Goal: Task Accomplishment & Management: Use online tool/utility

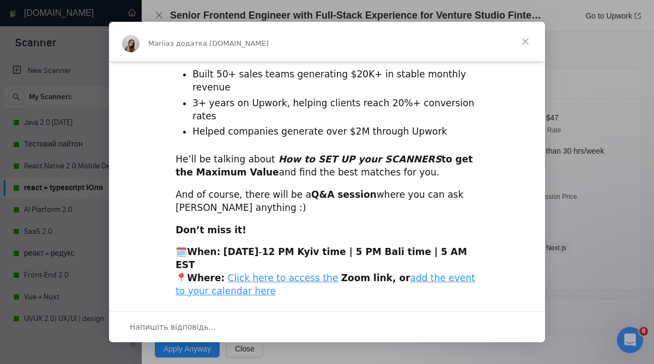
scroll to position [291, 0]
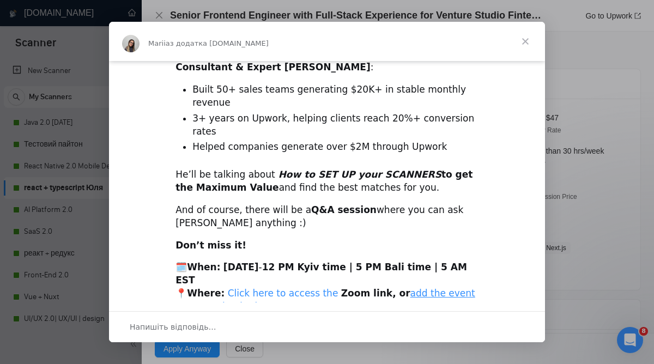
click at [306, 288] on link "Click here to access the" at bounding box center [283, 293] width 111 height 11
click at [398, 288] on link "add the event to your calendar here" at bounding box center [325, 300] width 300 height 24
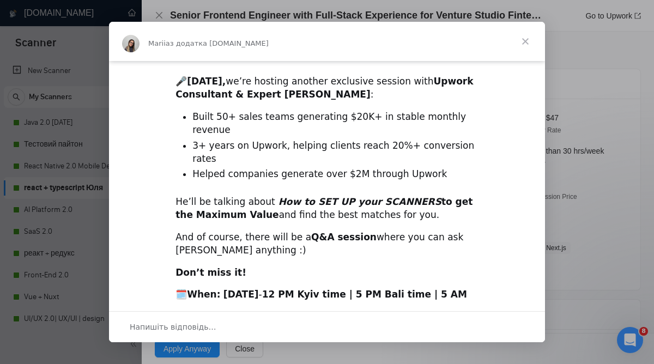
scroll to position [307, 0]
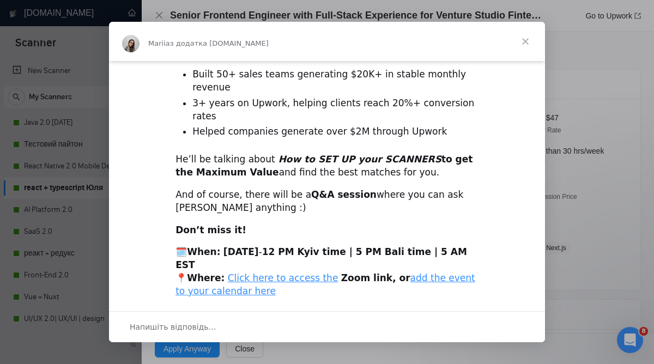
click at [528, 39] on span "Закрити" at bounding box center [524, 41] width 39 height 39
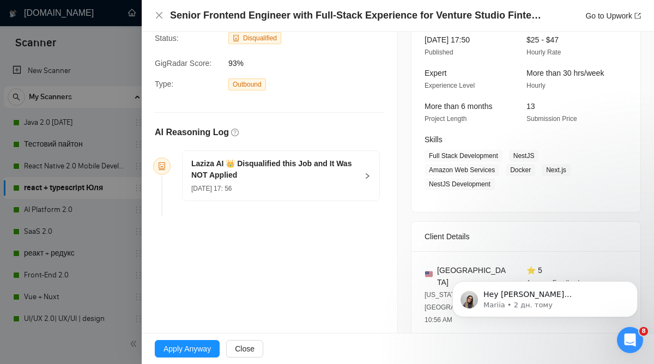
scroll to position [0, 0]
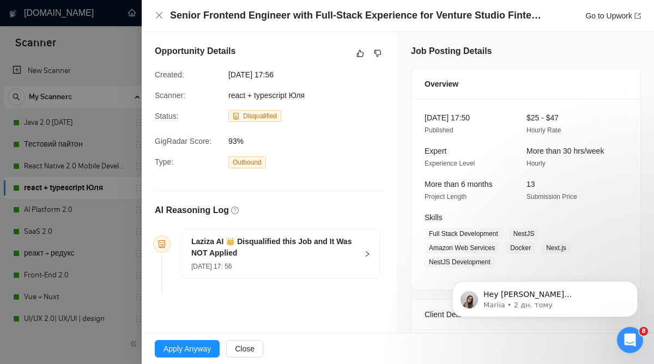
click at [361, 249] on div "Laziza AI 👑 Disqualified this Job and It Was NOT Applied [DATE] 17: 56" at bounding box center [280, 254] width 197 height 50
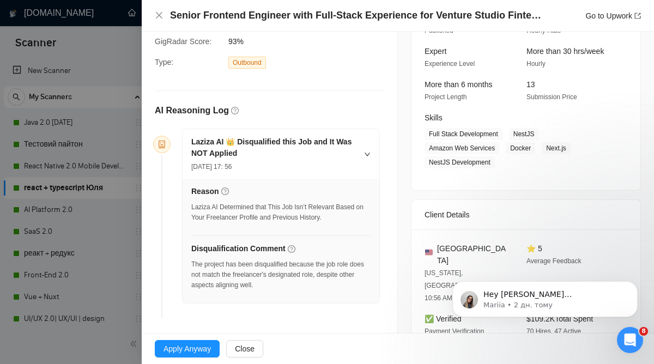
scroll to position [102, 0]
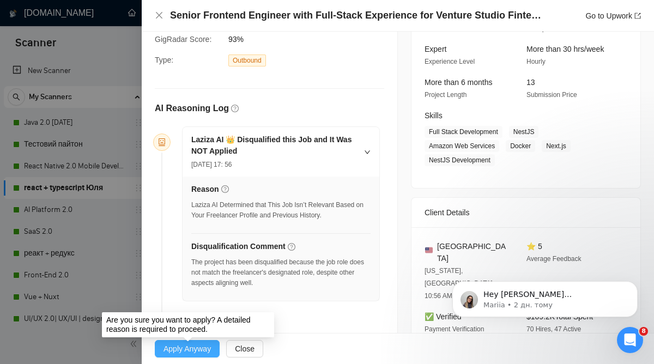
click at [197, 349] on span "Apply Anyway" at bounding box center [186, 349] width 47 height 12
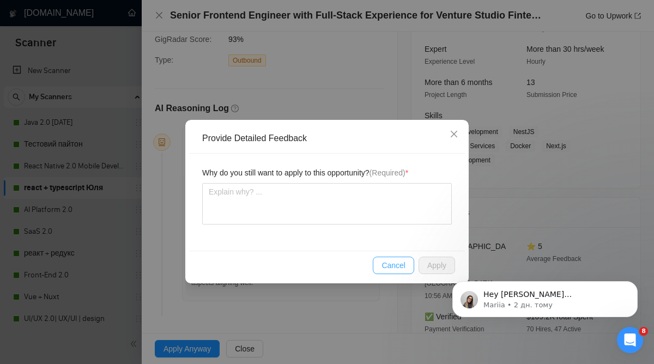
click at [400, 265] on span "Cancel" at bounding box center [393, 265] width 24 height 12
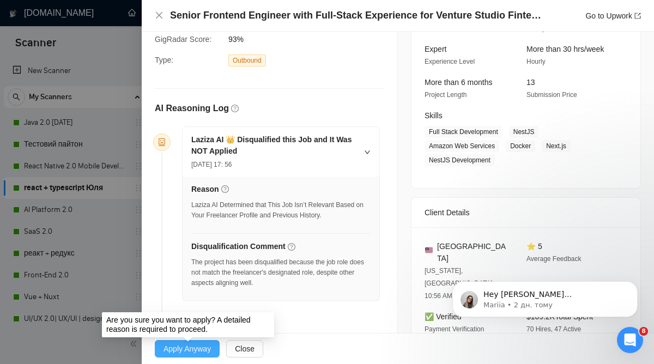
click at [199, 345] on span "Apply Anyway" at bounding box center [186, 349] width 47 height 12
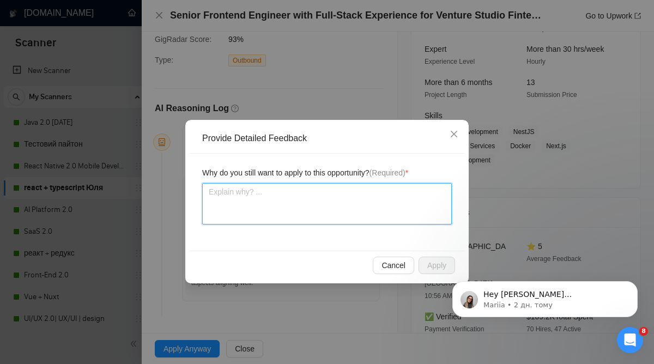
click at [390, 206] on textarea at bounding box center [326, 203] width 249 height 41
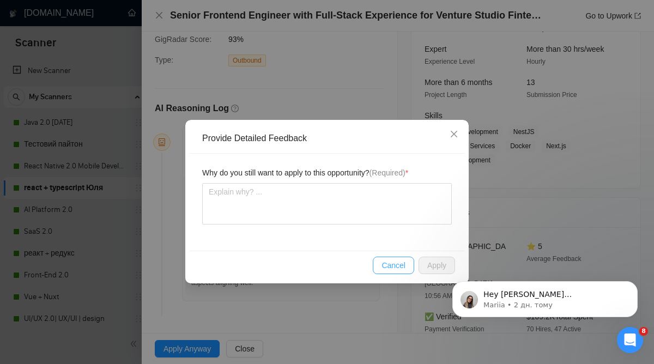
click at [406, 271] on button "Cancel" at bounding box center [393, 265] width 41 height 17
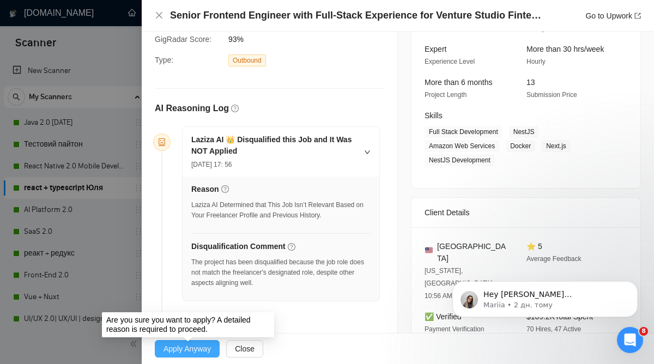
click at [196, 349] on span "Apply Anyway" at bounding box center [186, 349] width 47 height 12
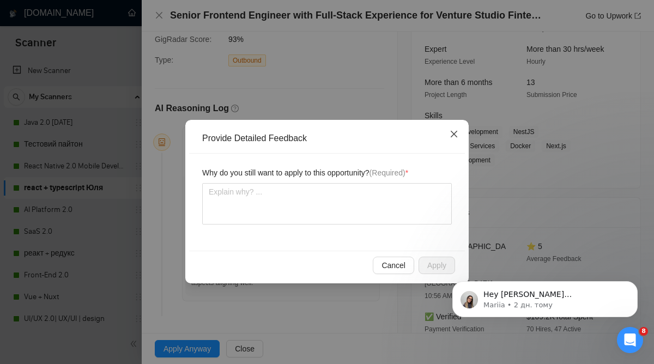
click at [455, 132] on icon "close" at bounding box center [453, 134] width 7 height 7
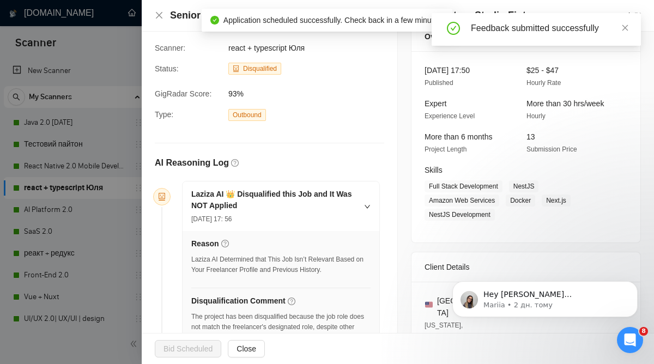
scroll to position [51, 0]
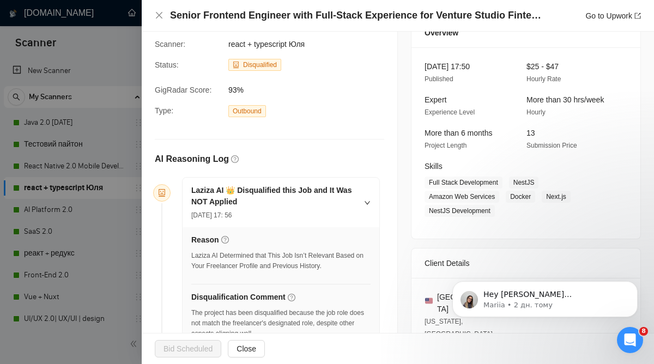
click at [107, 296] on div at bounding box center [327, 182] width 654 height 364
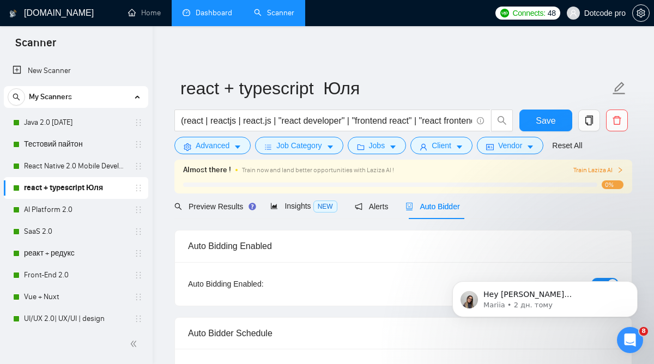
click at [222, 16] on link "Dashboard" at bounding box center [207, 12] width 50 height 9
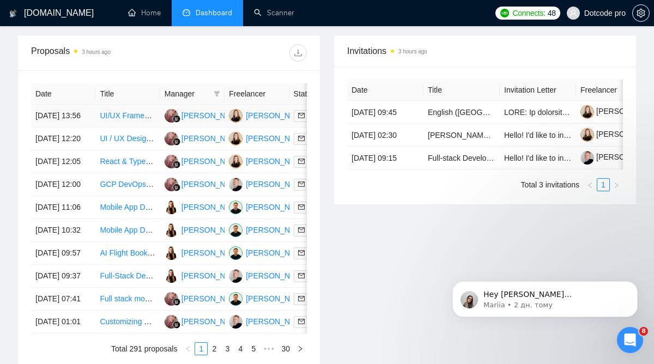
scroll to position [453, 0]
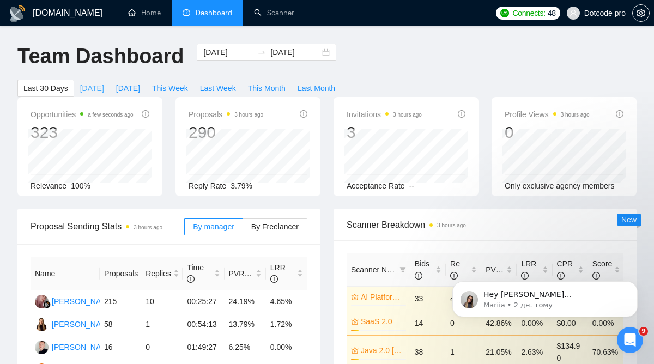
click at [101, 90] on span "[DATE]" at bounding box center [92, 88] width 24 height 12
type input "[DATE]"
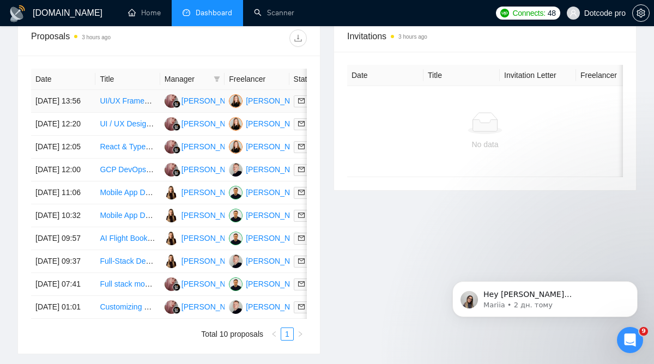
click at [90, 99] on td "[DATE] 13:56" at bounding box center [63, 101] width 64 height 23
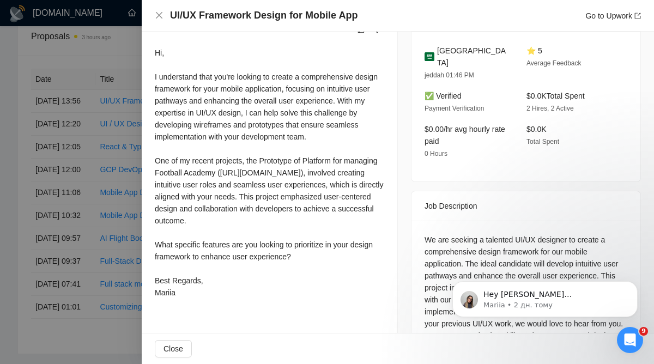
scroll to position [299, 0]
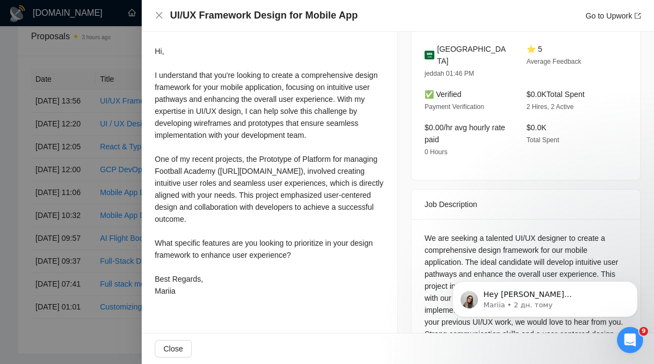
click at [103, 142] on div at bounding box center [327, 182] width 654 height 364
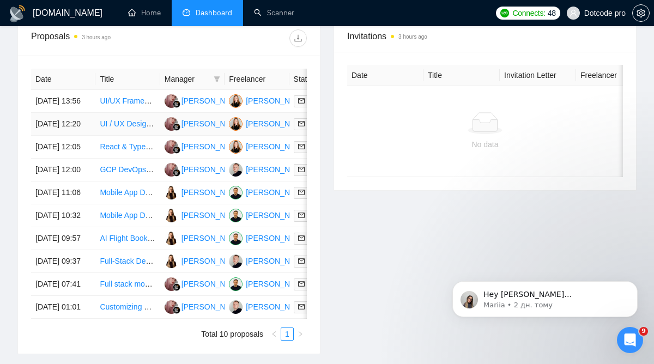
click at [92, 136] on td "[DATE] 12:20" at bounding box center [63, 124] width 64 height 23
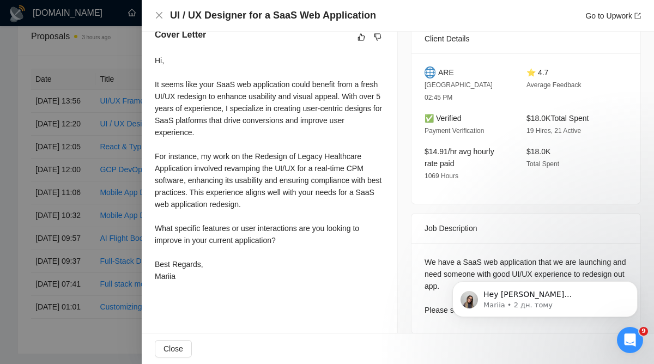
click at [119, 191] on div at bounding box center [327, 182] width 654 height 364
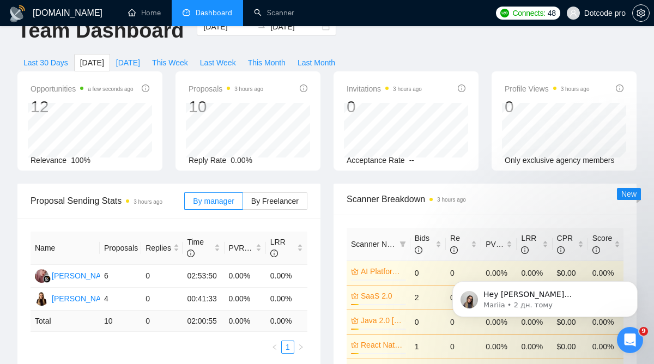
scroll to position [0, 0]
